Goal: Task Accomplishment & Management: Use online tool/utility

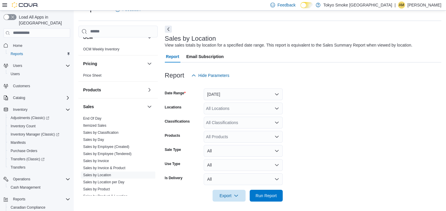
scroll to position [325, 0]
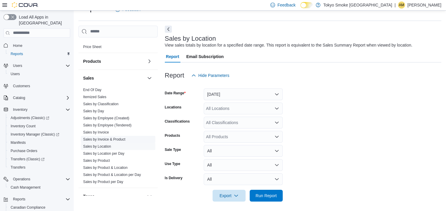
click at [104, 137] on link "Sales by Invoice & Product" at bounding box center [104, 139] width 42 height 4
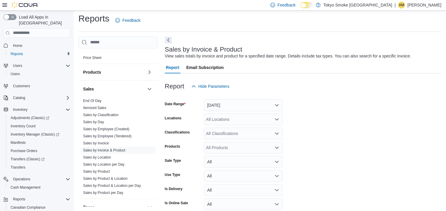
scroll to position [14, 0]
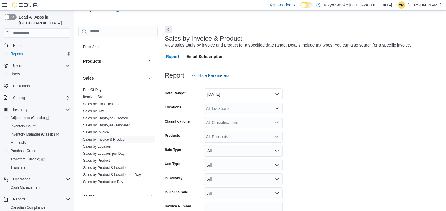
click at [238, 96] on button "Yesterday" at bounding box center [243, 95] width 79 height 12
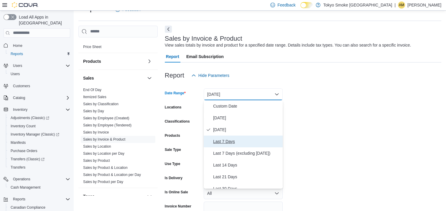
click at [229, 142] on span "Last 7 Days" at bounding box center [246, 141] width 67 height 7
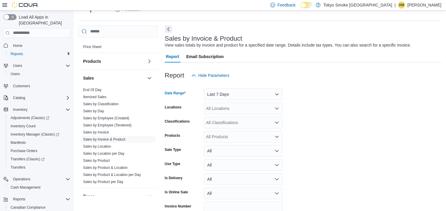
click at [249, 110] on div "All Locations" at bounding box center [243, 109] width 79 height 12
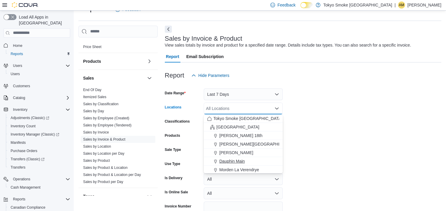
click at [225, 159] on span "Dauphin Main" at bounding box center [232, 161] width 25 height 6
click at [369, 125] on form "Date Range Last 7 Days Locations Dauphin Main Combo box. Selected. Dauphin Main…" at bounding box center [303, 155] width 277 height 149
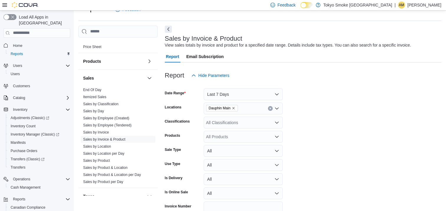
click at [231, 136] on div "All Products" at bounding box center [243, 137] width 79 height 12
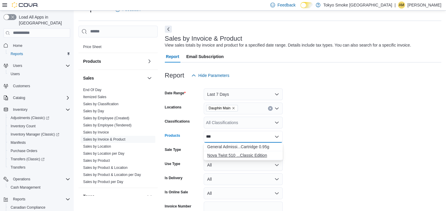
type input "***"
click at [234, 155] on div "Nova Twist 510 ...Classic Edition" at bounding box center [243, 156] width 72 height 6
click at [334, 143] on form "Date Range Last 7 Days Locations Dauphin Main Classifications All Classificatio…" at bounding box center [303, 155] width 277 height 149
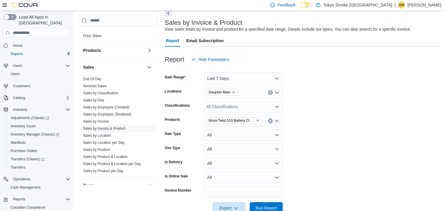
scroll to position [44, 0]
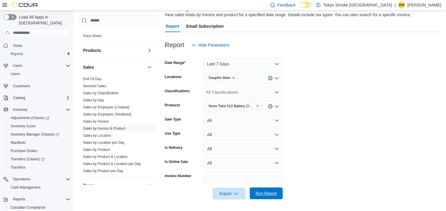
click at [270, 190] on span "Run Report" at bounding box center [266, 194] width 26 height 12
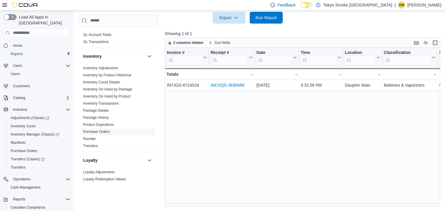
scroll to position [119, 0]
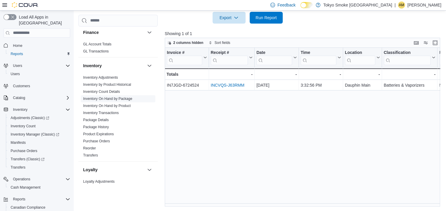
click at [115, 98] on link "Inventory On Hand by Package" at bounding box center [107, 99] width 49 height 4
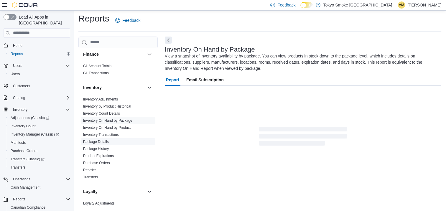
scroll to position [23, 0]
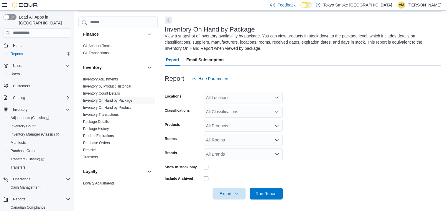
click at [232, 99] on div "All Locations" at bounding box center [243, 98] width 79 height 12
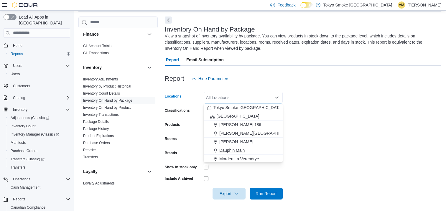
click at [227, 152] on span "Dauphin Main" at bounding box center [232, 151] width 25 height 6
click at [355, 131] on form "Locations Dauphin Main Combo box. Selected. Dauphin Main. Press Backspace to de…" at bounding box center [303, 142] width 277 height 115
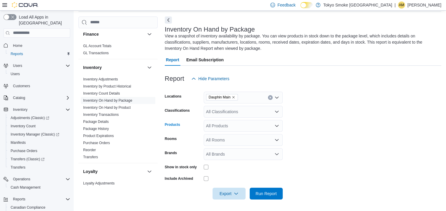
click at [234, 128] on div "All Products" at bounding box center [243, 126] width 79 height 12
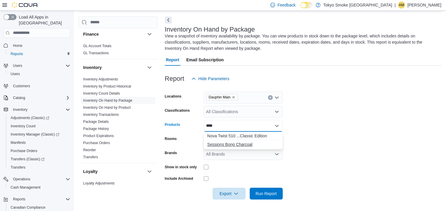
type input "****"
click at [240, 148] on button "Sessions Bong Charcoal" at bounding box center [243, 144] width 79 height 9
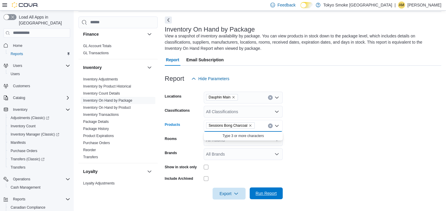
click at [269, 197] on span "Run Report" at bounding box center [266, 194] width 26 height 12
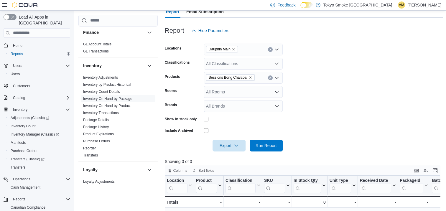
scroll to position [81, 0]
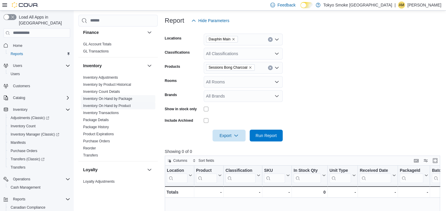
click at [113, 105] on link "Inventory On Hand by Product" at bounding box center [107, 106] width 48 height 4
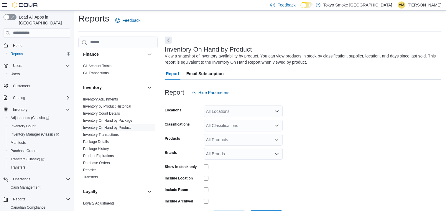
scroll to position [20, 0]
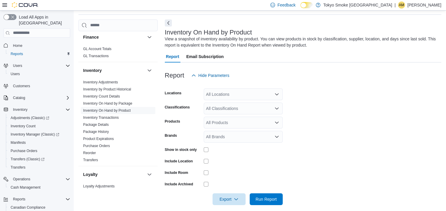
click at [254, 94] on div "All Locations" at bounding box center [243, 95] width 79 height 12
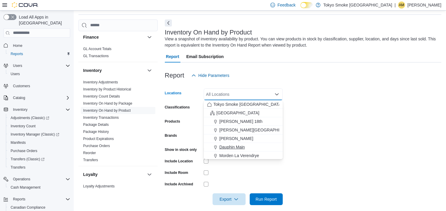
click at [227, 146] on span "Dauphin Main" at bounding box center [232, 147] width 25 height 6
click at [338, 127] on form "Locations Dauphin Main Combo box. Selected. Dauphin Main. Press Backspace to de…" at bounding box center [303, 143] width 277 height 124
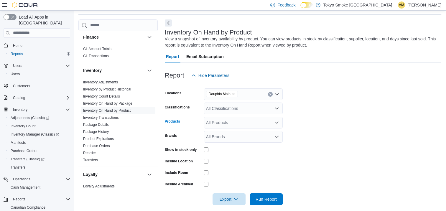
click at [247, 124] on div "All Products" at bounding box center [243, 123] width 79 height 12
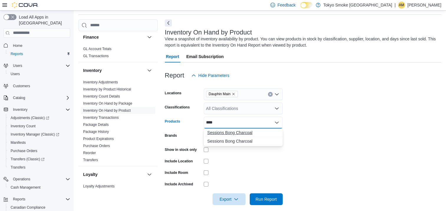
type input "****"
click at [245, 132] on div "Sessions Bong Charcoal" at bounding box center [243, 133] width 72 height 6
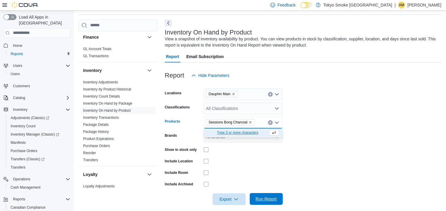
click at [272, 199] on span "Run Report" at bounding box center [266, 199] width 21 height 6
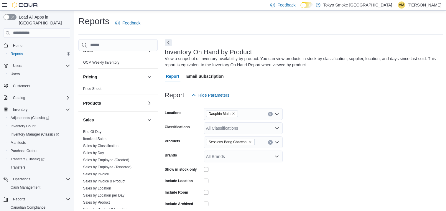
scroll to position [355, 0]
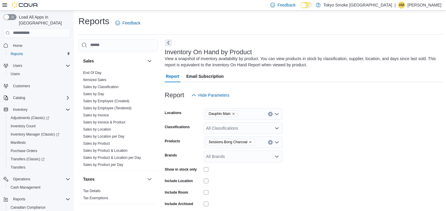
drag, startPoint x: 109, startPoint y: 129, endPoint x: 159, endPoint y: 132, distance: 49.7
click at [109, 129] on link "Sales by Location" at bounding box center [97, 129] width 28 height 4
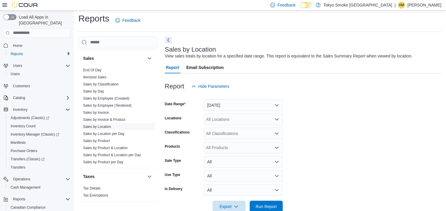
scroll to position [14, 0]
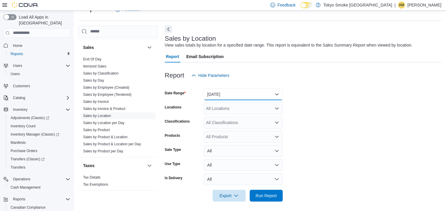
click at [244, 93] on button "Yesterday" at bounding box center [243, 95] width 79 height 12
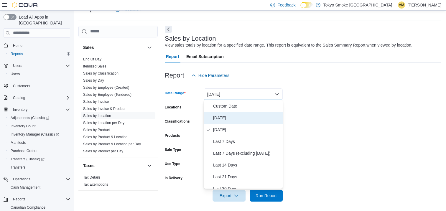
click at [221, 114] on span "Today" at bounding box center [246, 117] width 67 height 7
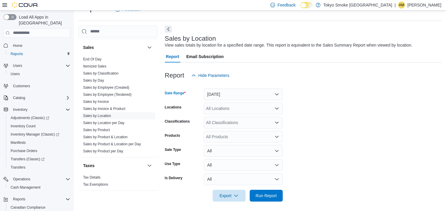
click at [244, 110] on div "All Locations" at bounding box center [243, 109] width 79 height 12
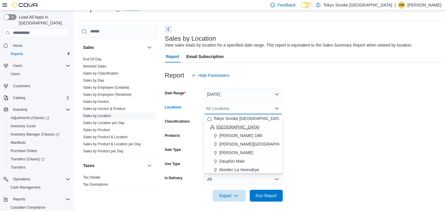
click at [225, 125] on span "[GEOGRAPHIC_DATA]" at bounding box center [238, 127] width 43 height 6
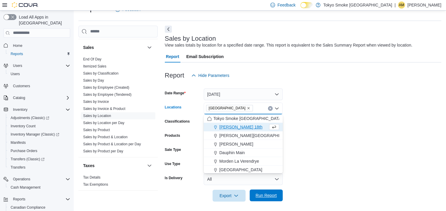
click at [261, 196] on span "Run Report" at bounding box center [266, 196] width 21 height 6
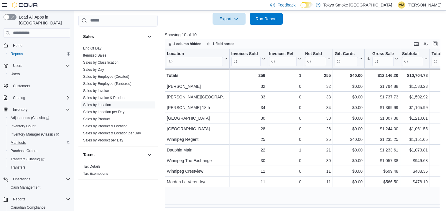
scroll to position [37, 0]
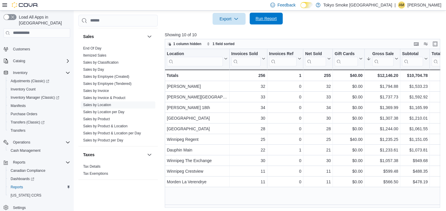
click at [268, 21] on span "Run Report" at bounding box center [266, 19] width 21 height 6
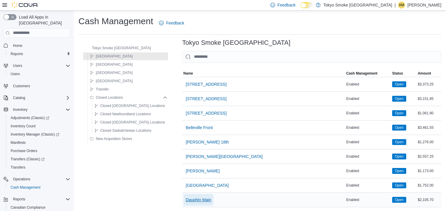
click at [186, 200] on span "Dauphin Main" at bounding box center [198, 200] width 25 height 6
